Goal: Information Seeking & Learning: Check status

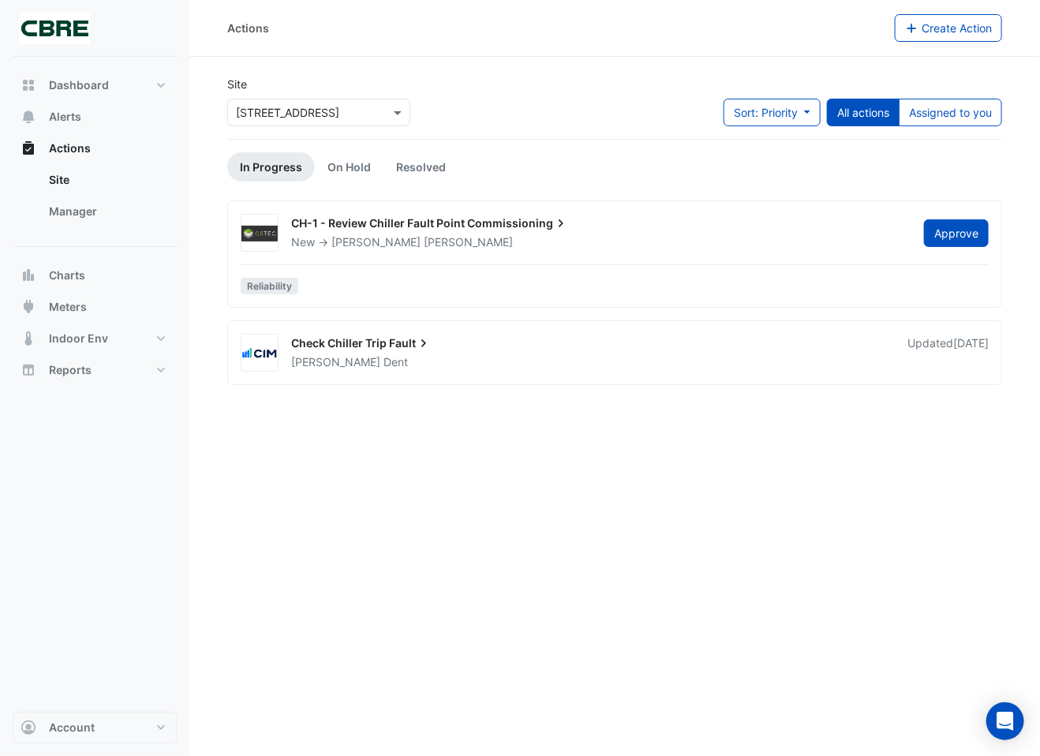
click at [490, 224] on span "Commissioning" at bounding box center [518, 223] width 102 height 16
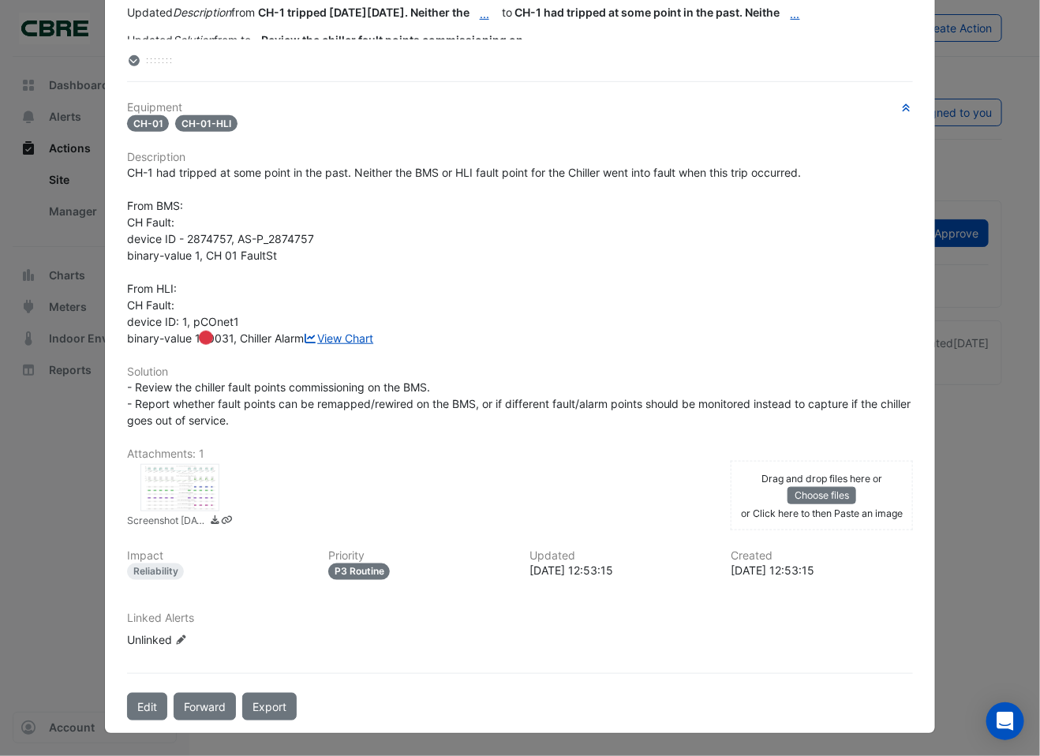
scroll to position [316, 0]
